Goal: Use online tool/utility: Utilize a website feature to perform a specific function

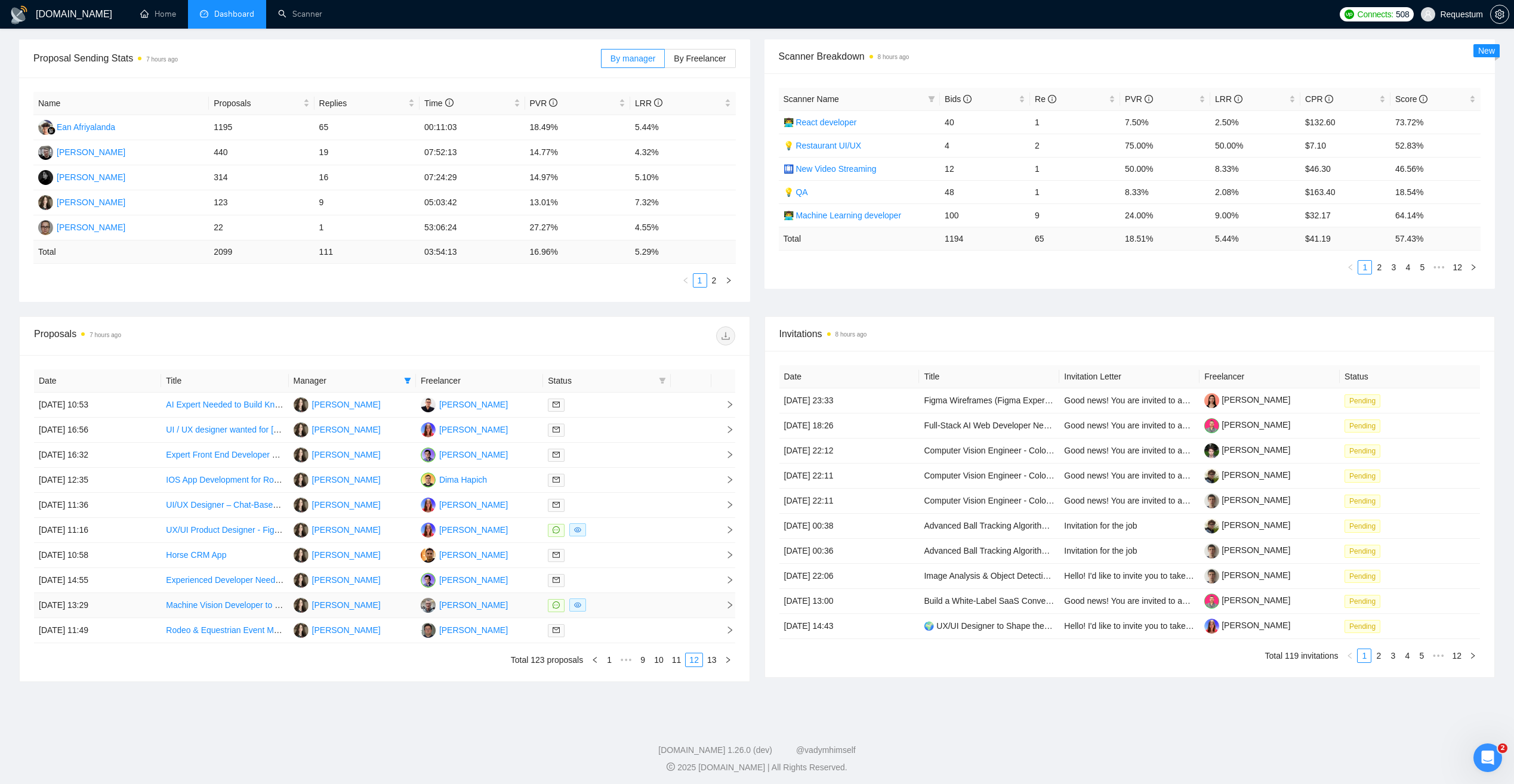
click at [643, 605] on div at bounding box center [606, 605] width 117 height 13
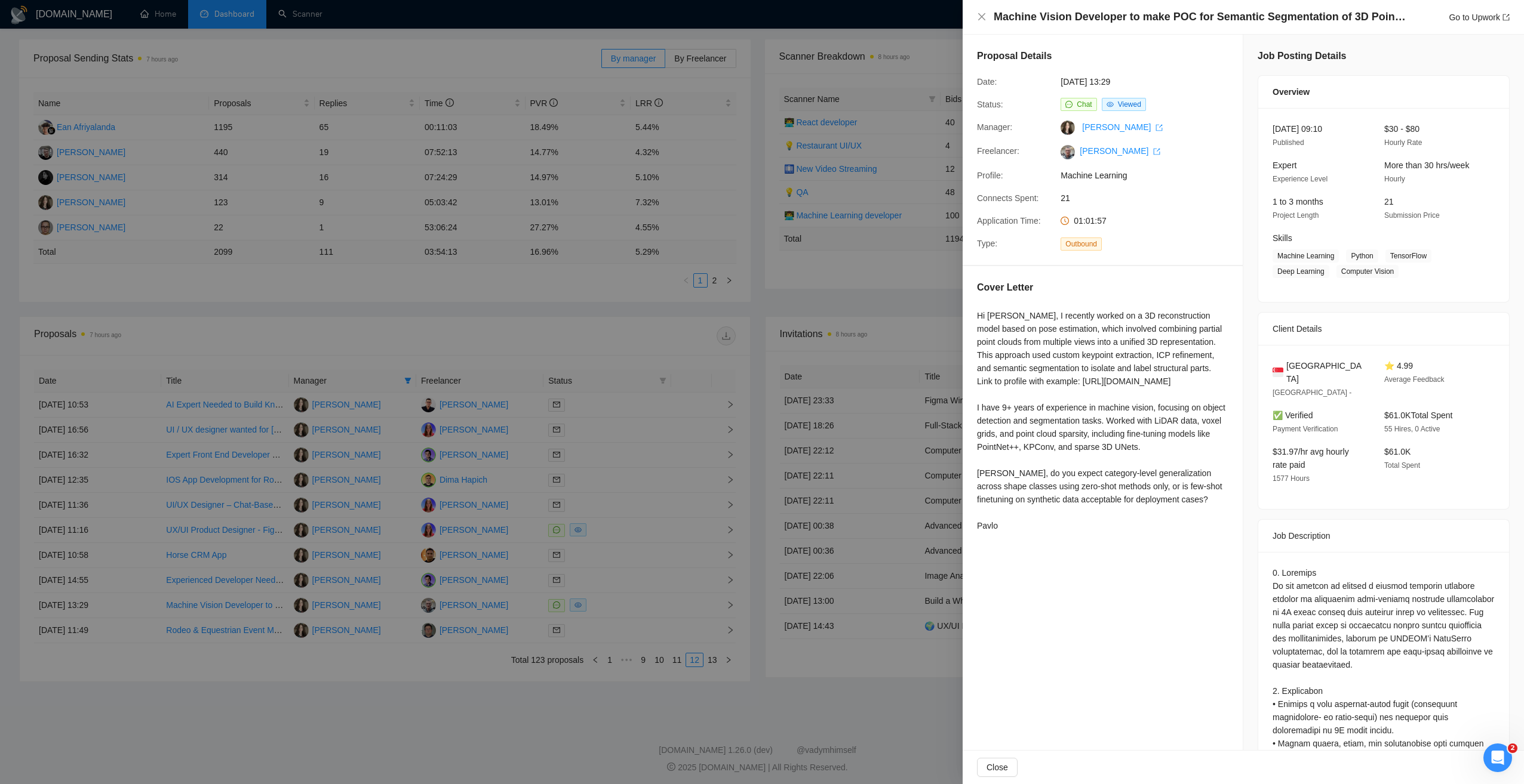
click at [605, 332] on div at bounding box center [762, 392] width 1524 height 784
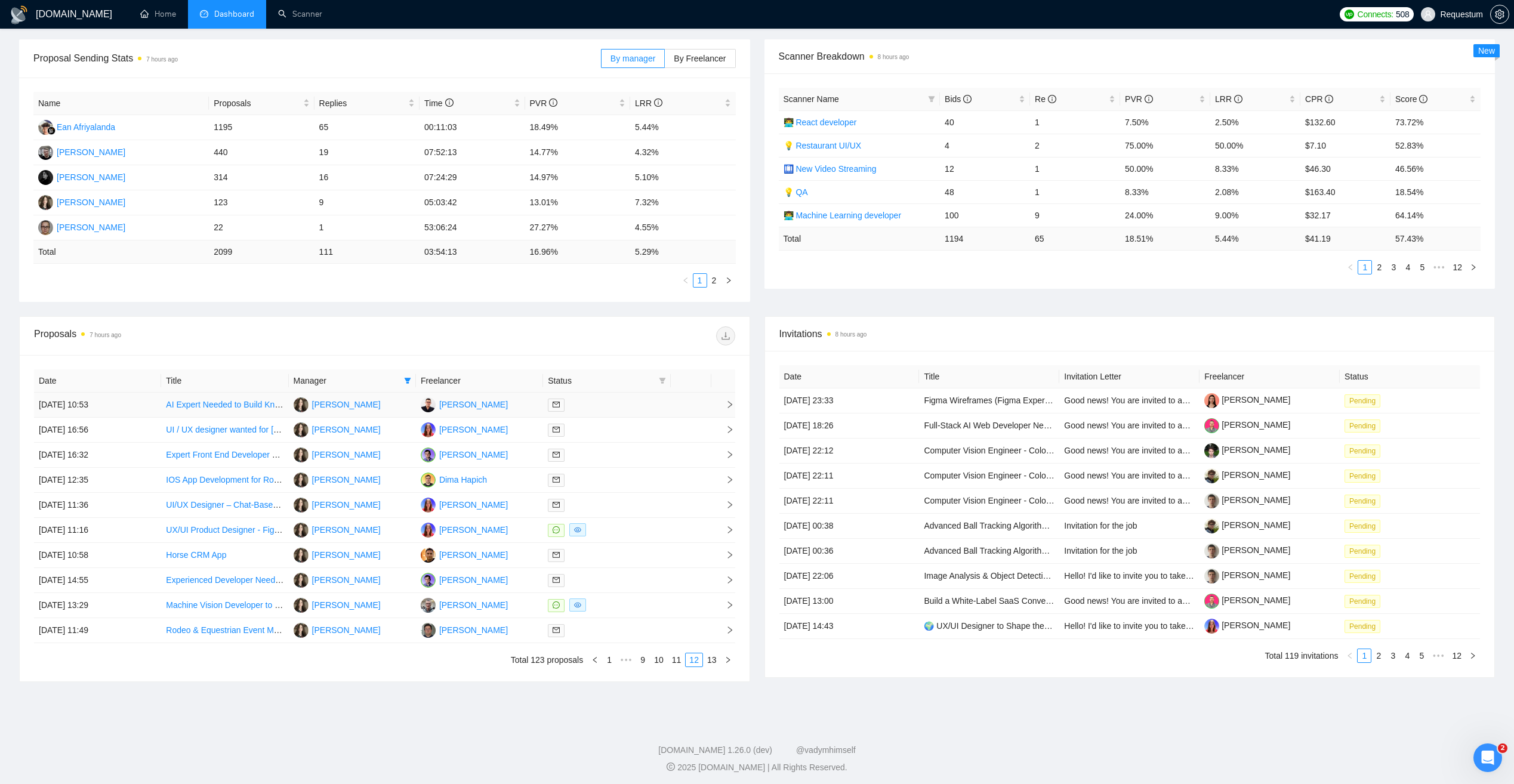
click at [600, 409] on div at bounding box center [606, 405] width 117 height 13
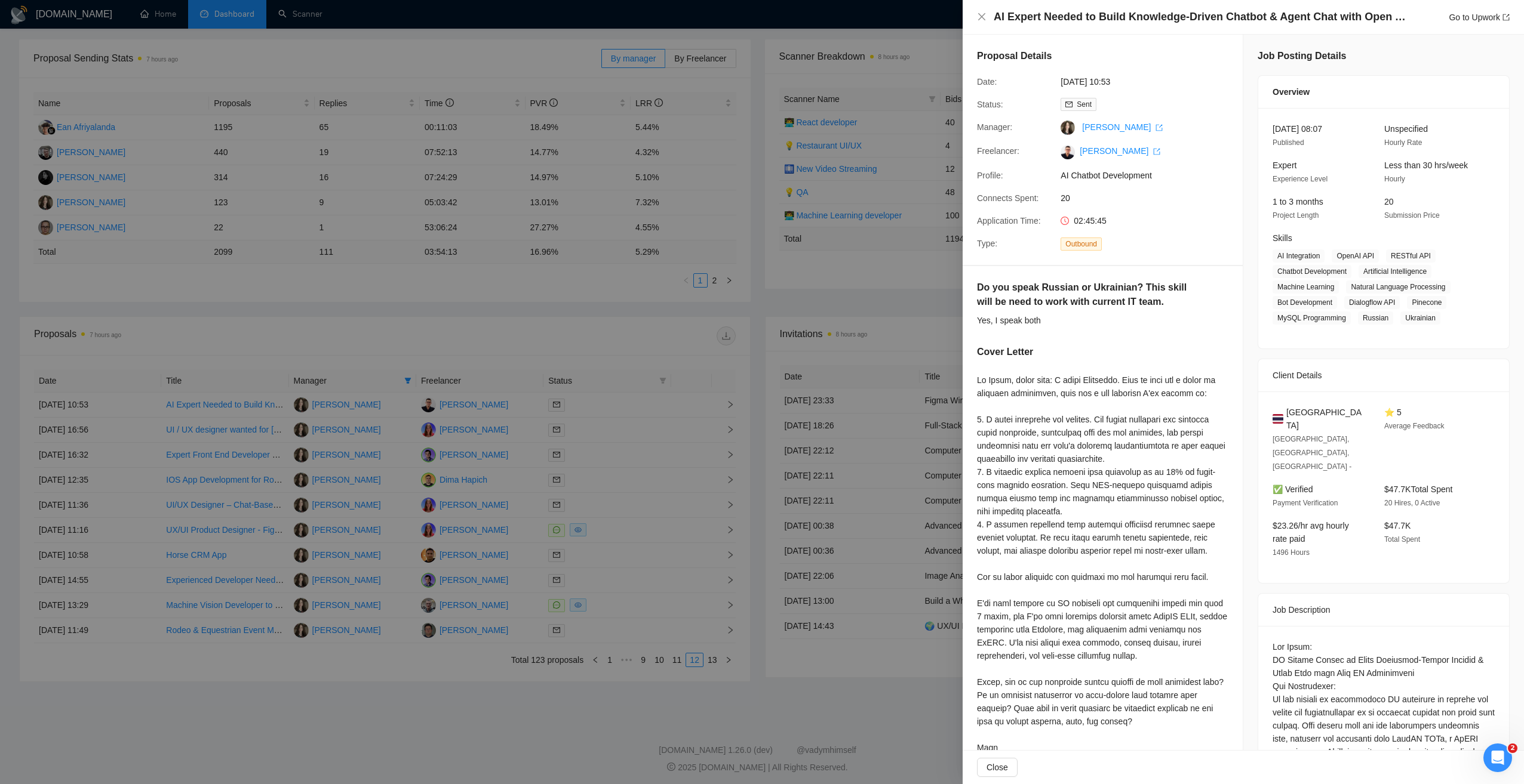
click at [604, 344] on div at bounding box center [762, 392] width 1524 height 784
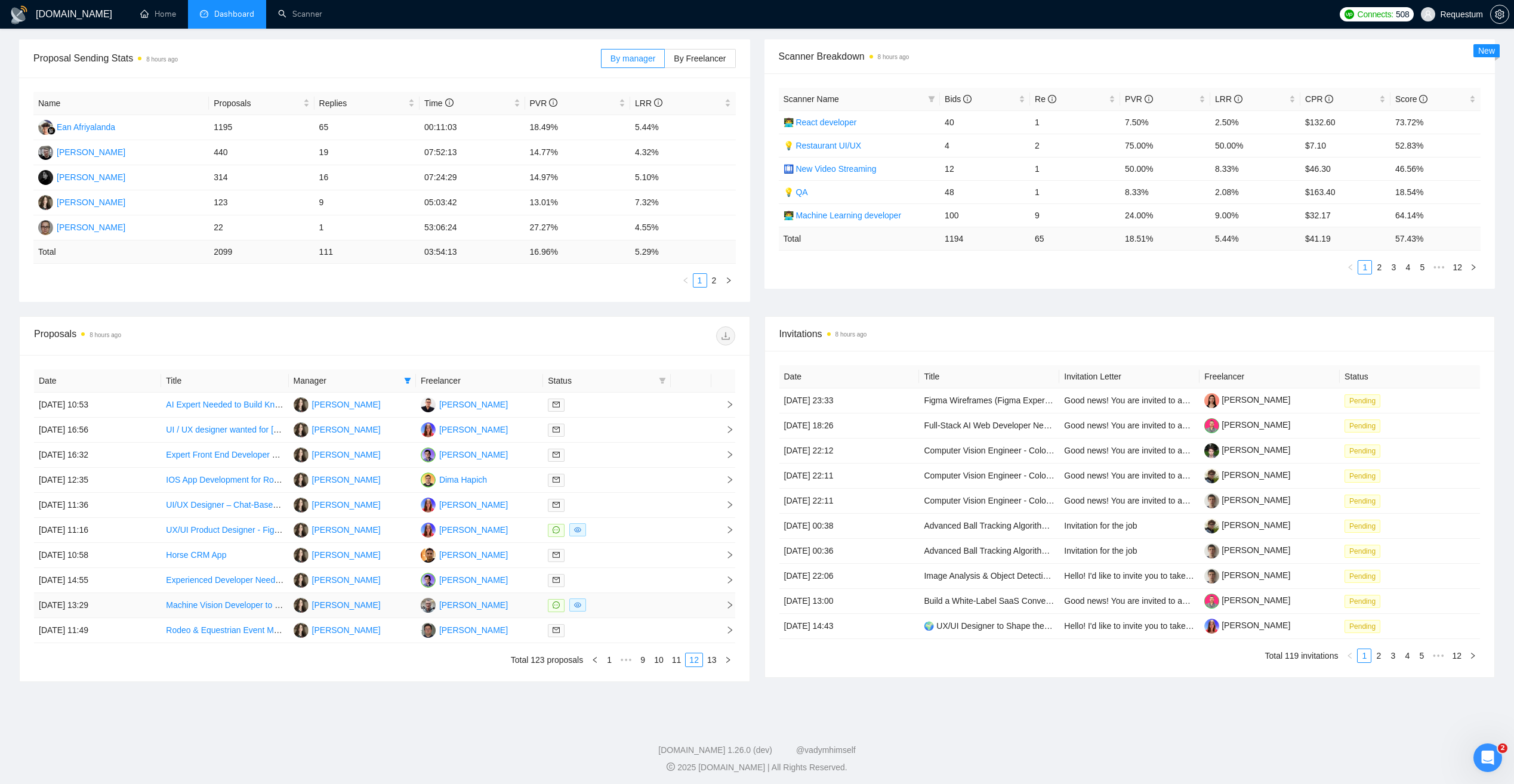
click at [636, 598] on td at bounding box center [606, 606] width 127 height 25
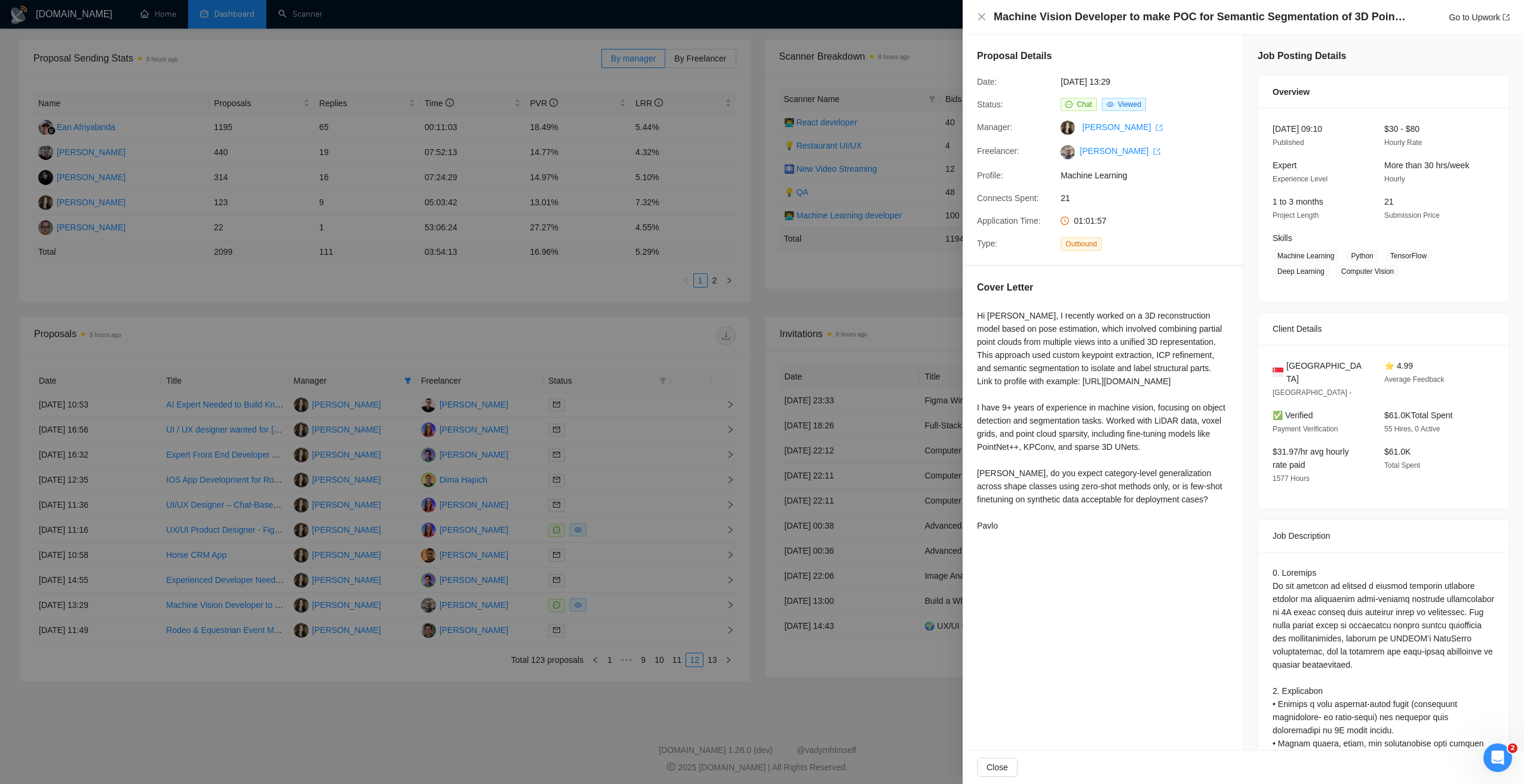
click at [752, 308] on div at bounding box center [762, 392] width 1524 height 784
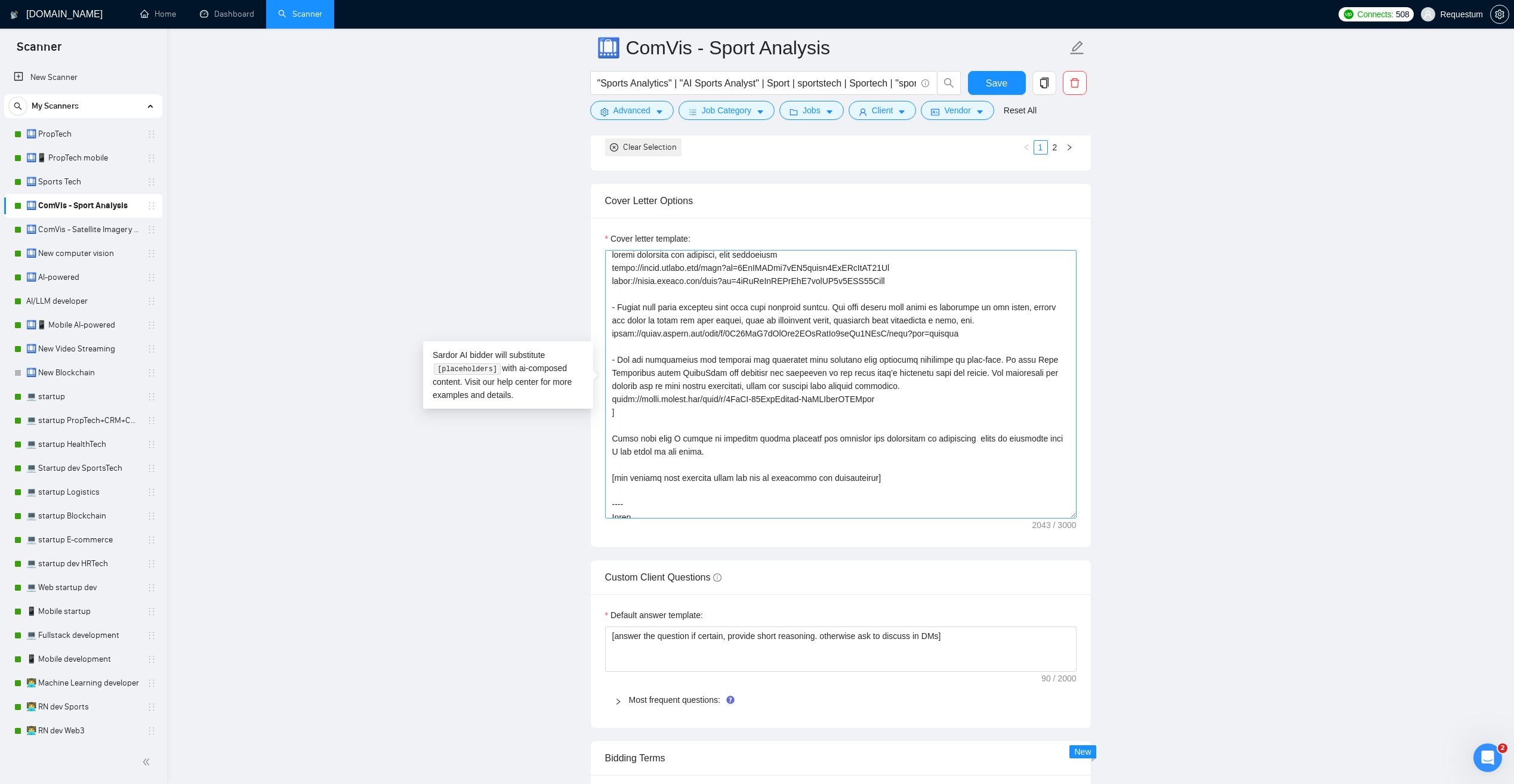
scroll to position [90, 0]
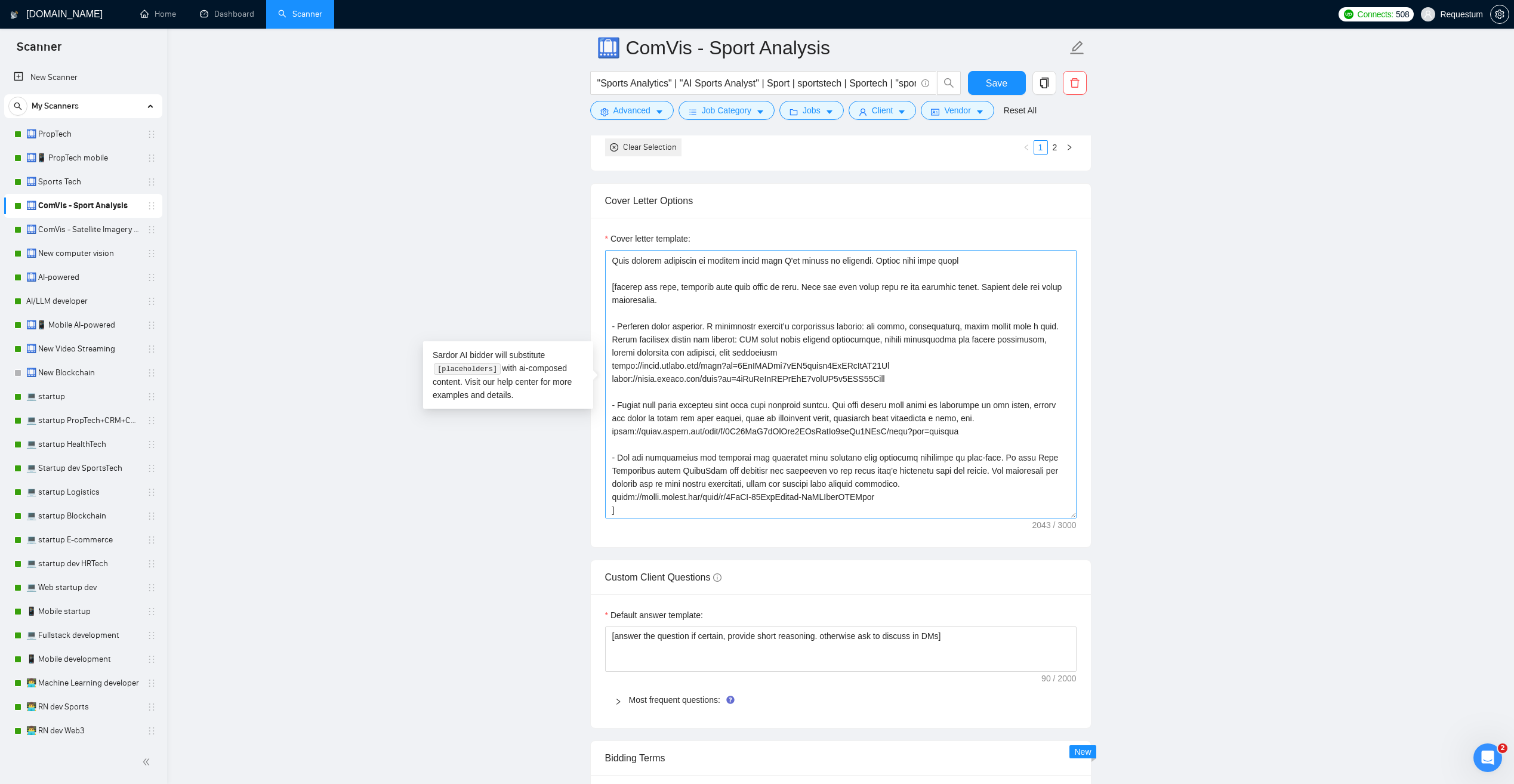
drag, startPoint x: 894, startPoint y: 375, endPoint x: 607, endPoint y: 380, distance: 287.0
click at [607, 380] on textarea "Cover letter template:" at bounding box center [840, 384] width 472 height 269
drag, startPoint x: 892, startPoint y: 393, endPoint x: 605, endPoint y: 391, distance: 287.0
click at [605, 391] on textarea "Cover letter template:" at bounding box center [840, 384] width 472 height 269
